Goal: Find contact information: Obtain details needed to contact an individual or organization

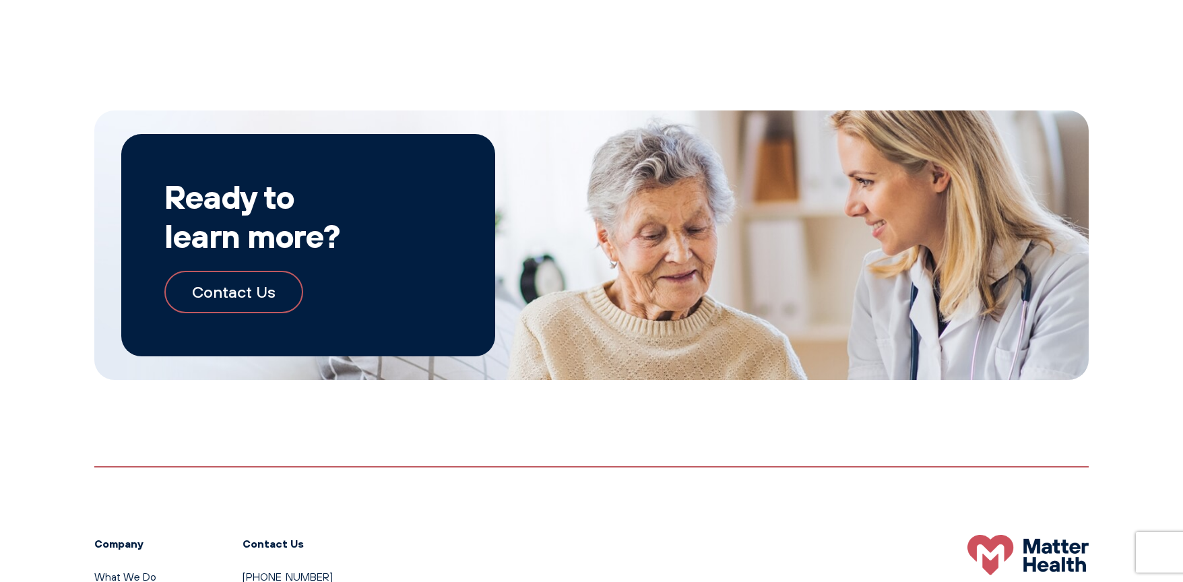
scroll to position [2450, 0]
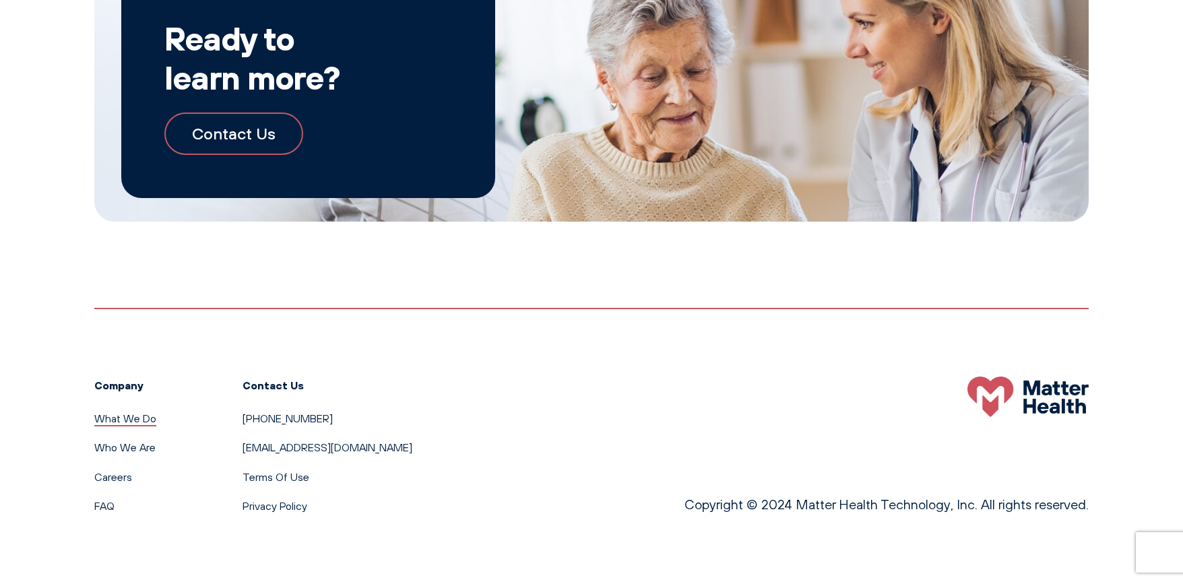
click at [117, 414] on link "What We Do" at bounding box center [125, 418] width 62 height 13
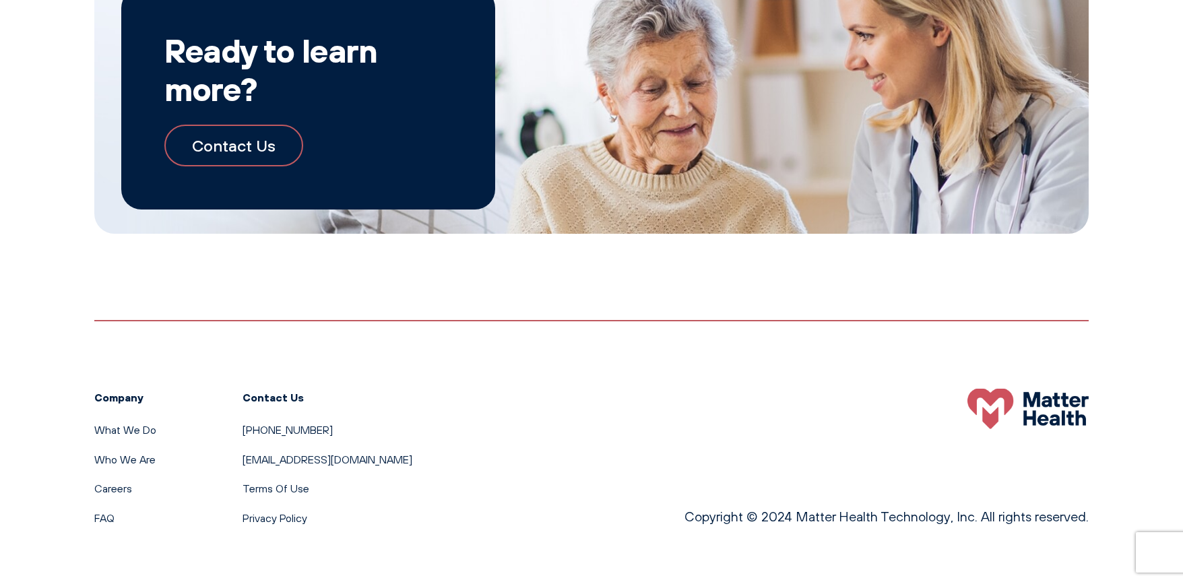
scroll to position [1472, 0]
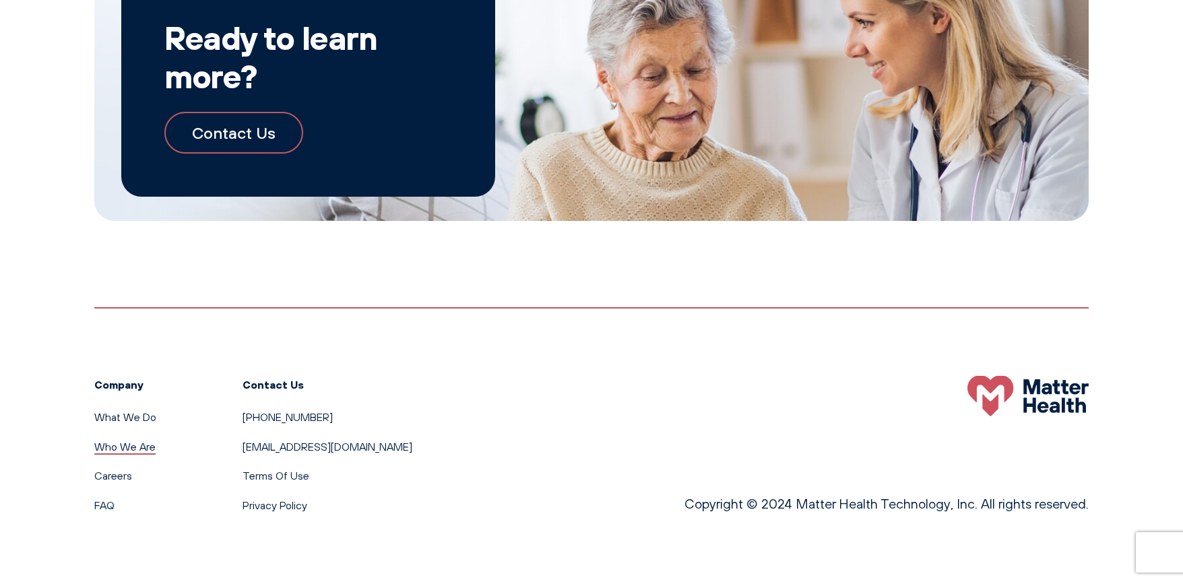
click at [140, 447] on link "Who We Are" at bounding box center [124, 446] width 61 height 13
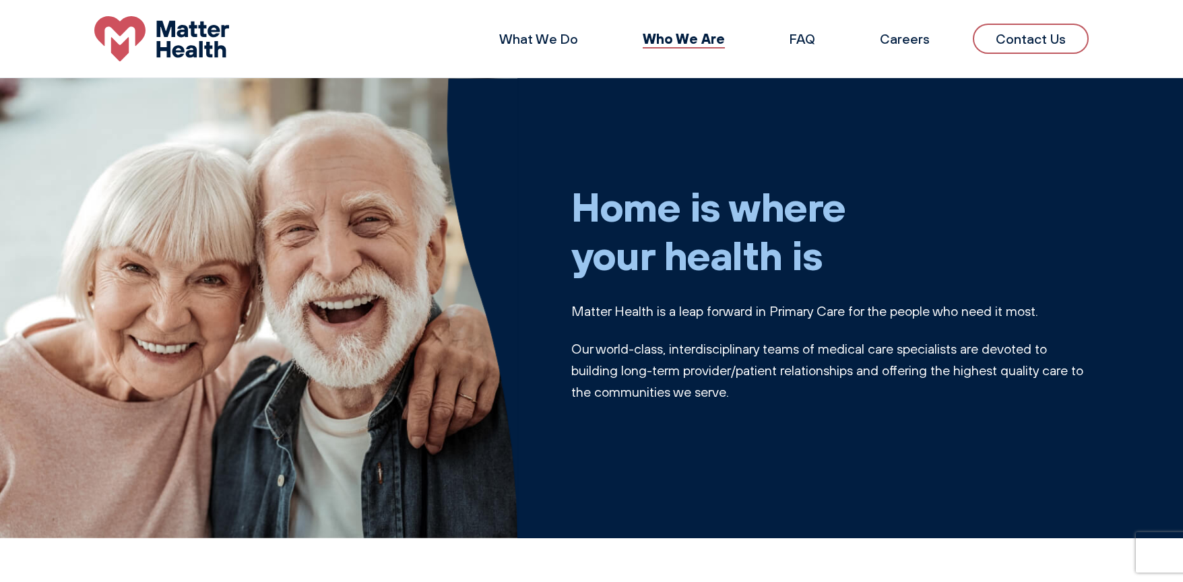
click at [1022, 40] on link "Contact Us" at bounding box center [1031, 39] width 116 height 30
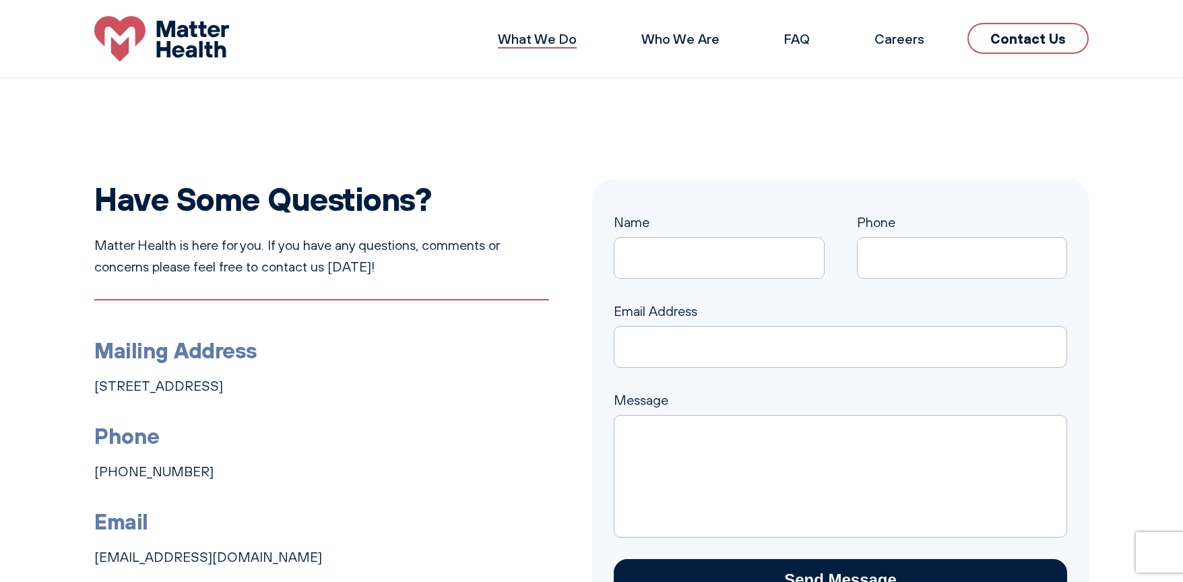
click at [535, 31] on link "What We Do" at bounding box center [537, 38] width 79 height 17
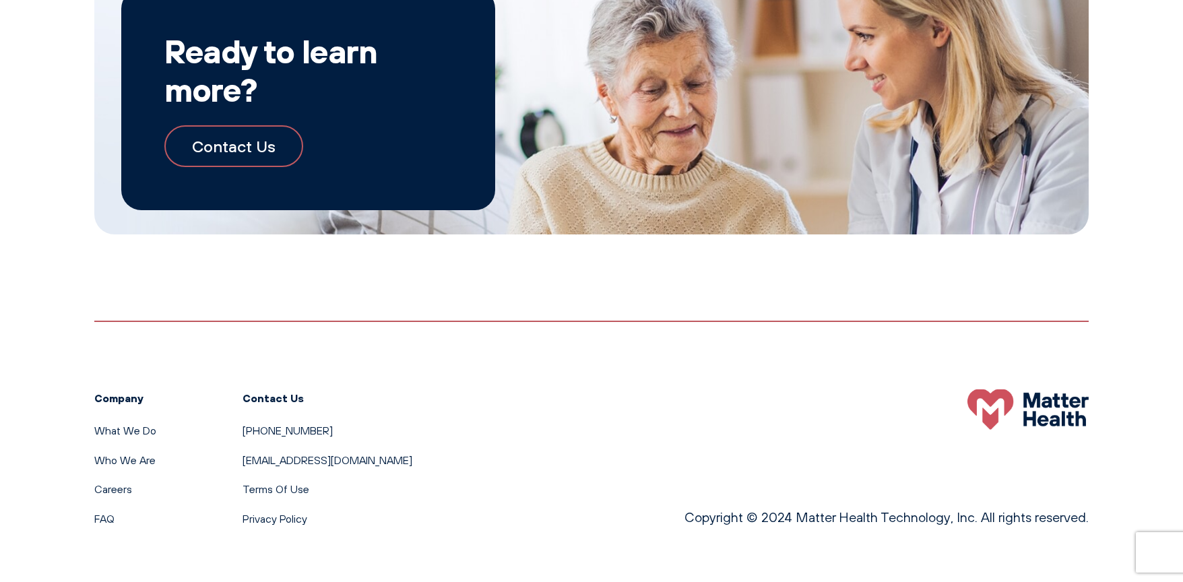
scroll to position [1472, 0]
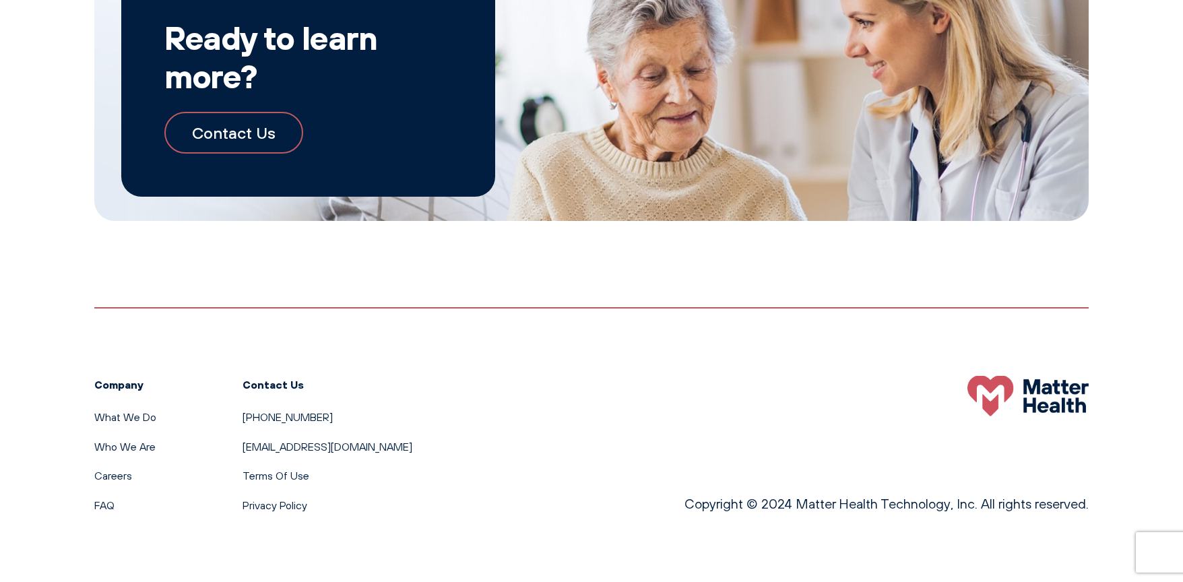
click at [241, 132] on link "Contact Us" at bounding box center [233, 133] width 139 height 42
